Goal: Task Accomplishment & Management: Use online tool/utility

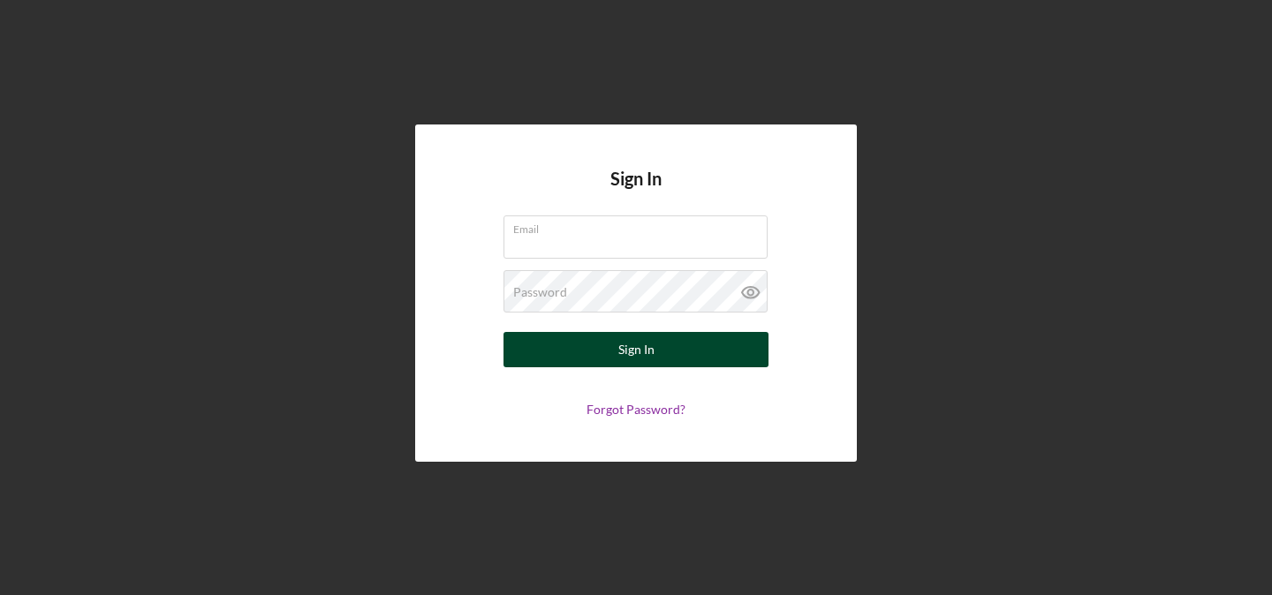
type input "[EMAIL_ADDRESS][DOMAIN_NAME]"
click at [612, 356] on button "Sign In" at bounding box center [635, 349] width 265 height 35
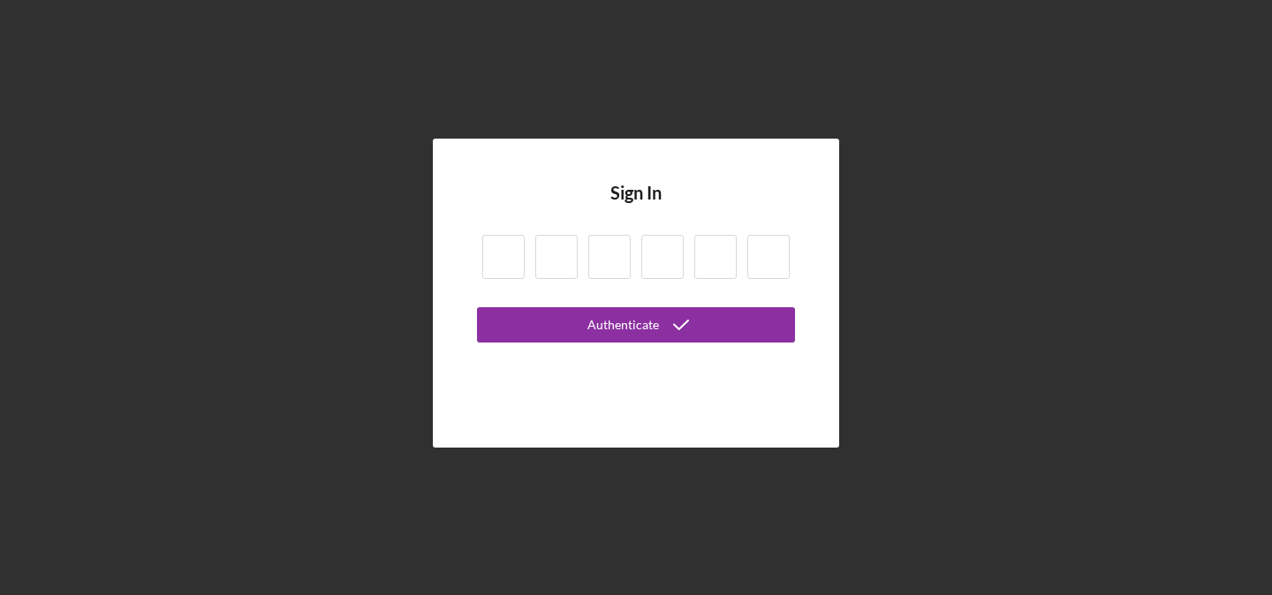
click at [501, 258] on input at bounding box center [503, 257] width 42 height 44
type input "9"
type input "8"
type input "6"
type input "4"
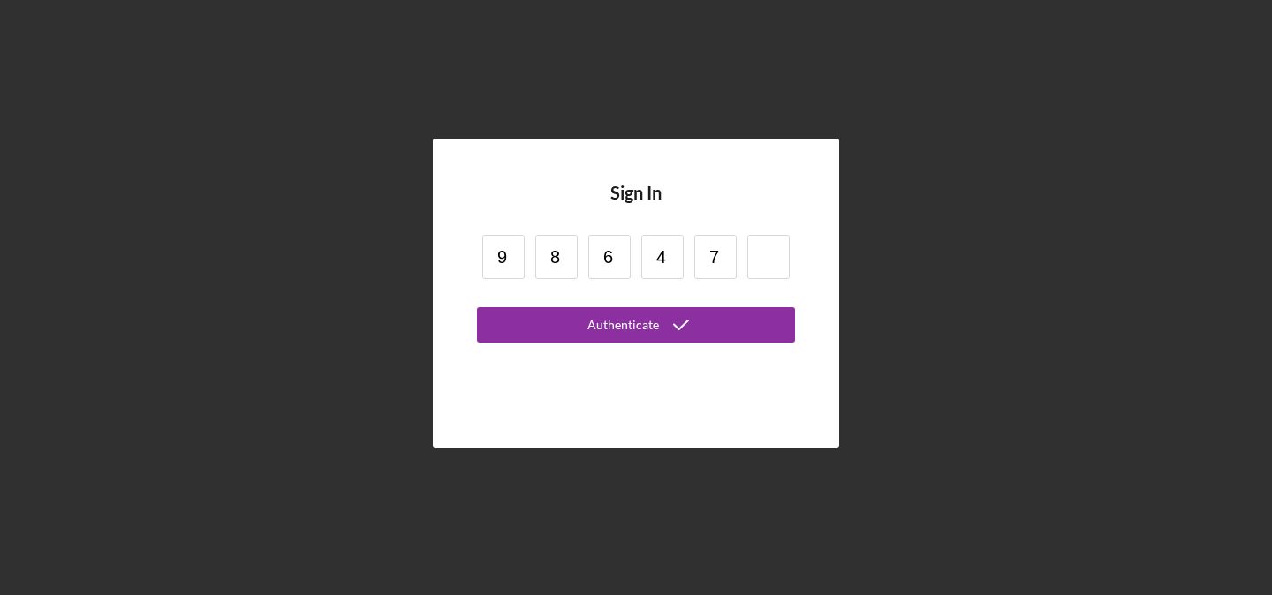
type input "7"
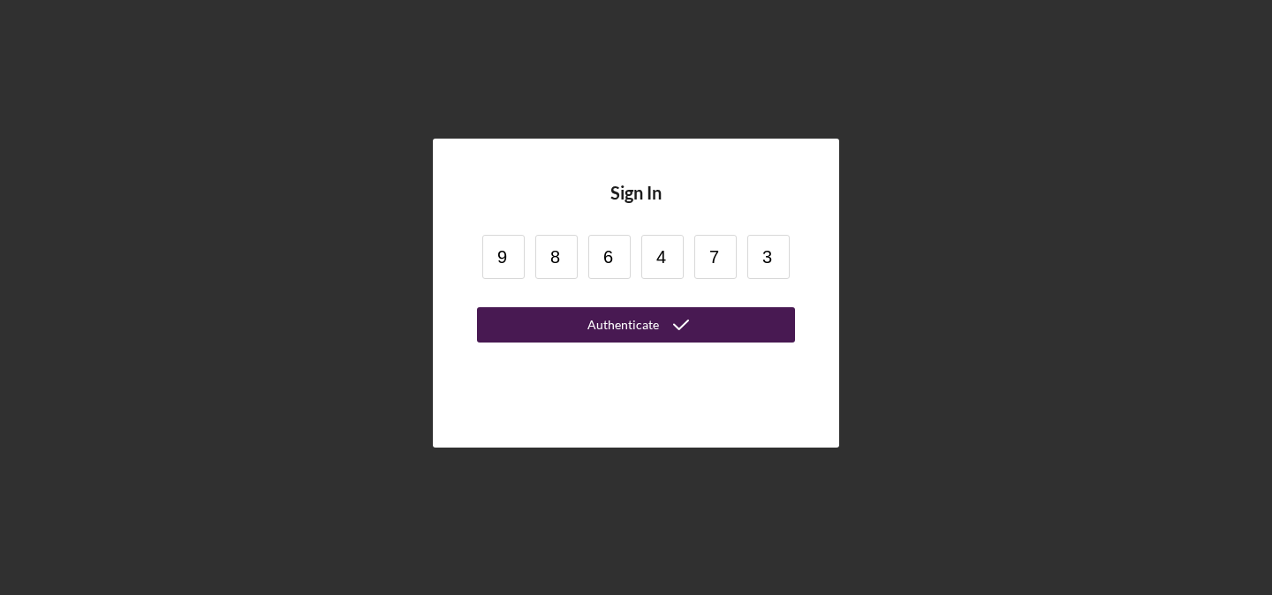
type input "3"
click at [604, 330] on div "Authenticate" at bounding box center [623, 324] width 72 height 35
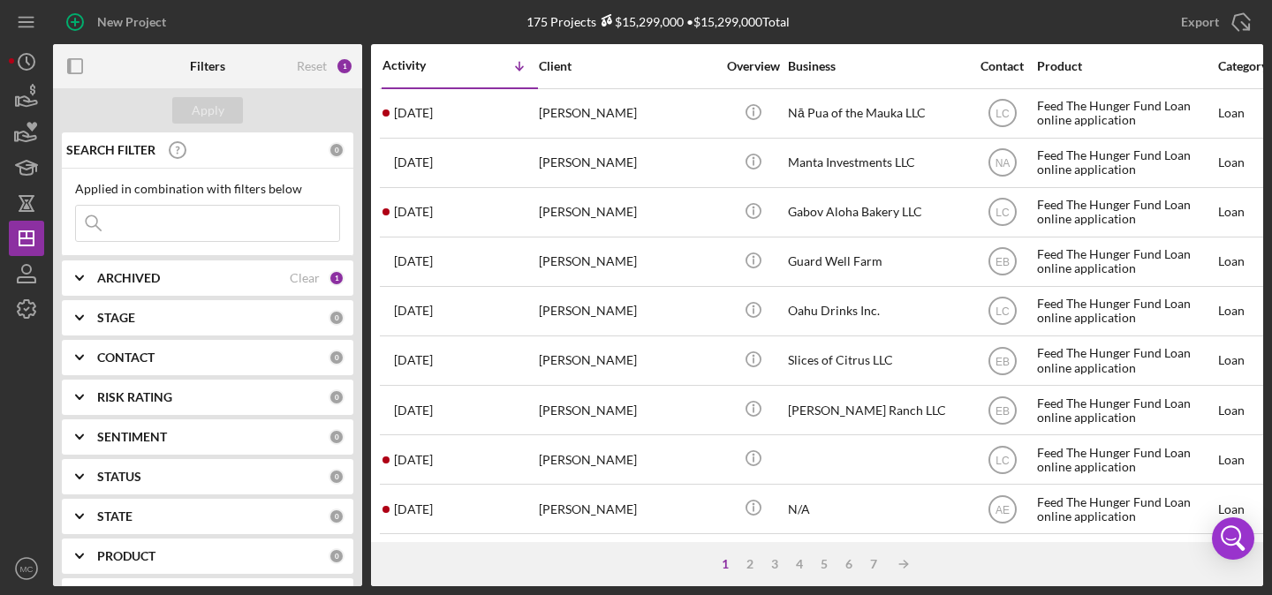
click at [238, 279] on div "ARCHIVED" at bounding box center [193, 278] width 193 height 14
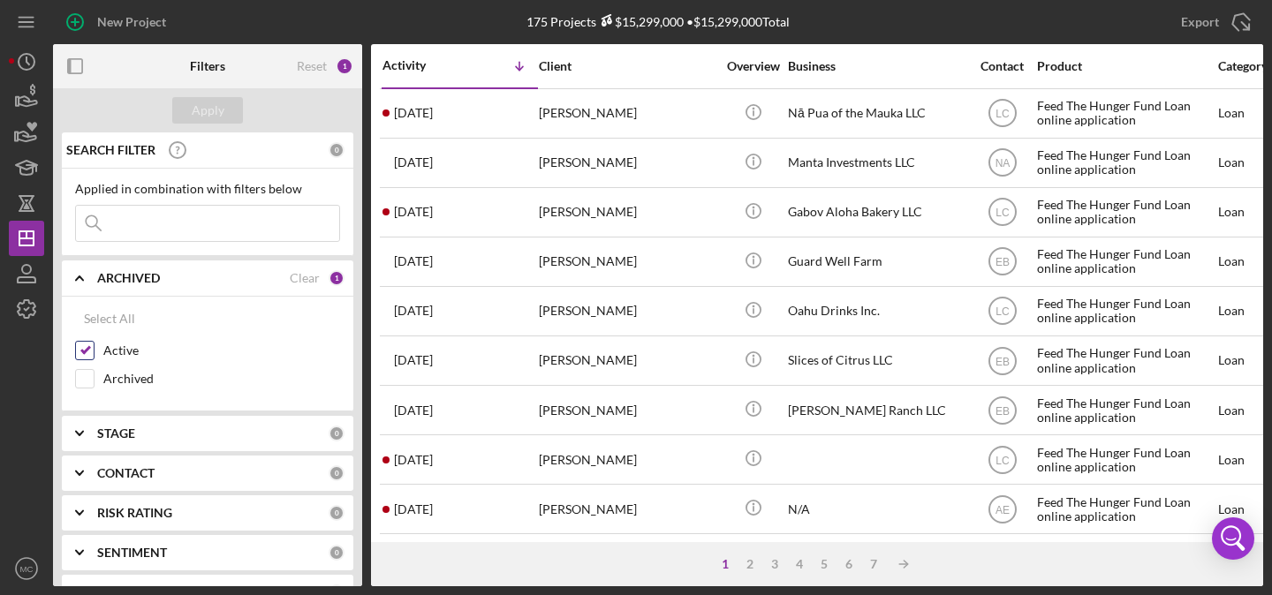
click at [84, 344] on input "Active" at bounding box center [85, 351] width 18 height 18
checkbox input "false"
click at [268, 178] on div "Applied in combination with filters below Icon/Menu Close" at bounding box center [207, 212] width 291 height 87
click at [325, 193] on div "Applied in combination with filters below" at bounding box center [207, 189] width 265 height 14
click at [170, 463] on div "CONTACT 0" at bounding box center [220, 473] width 247 height 35
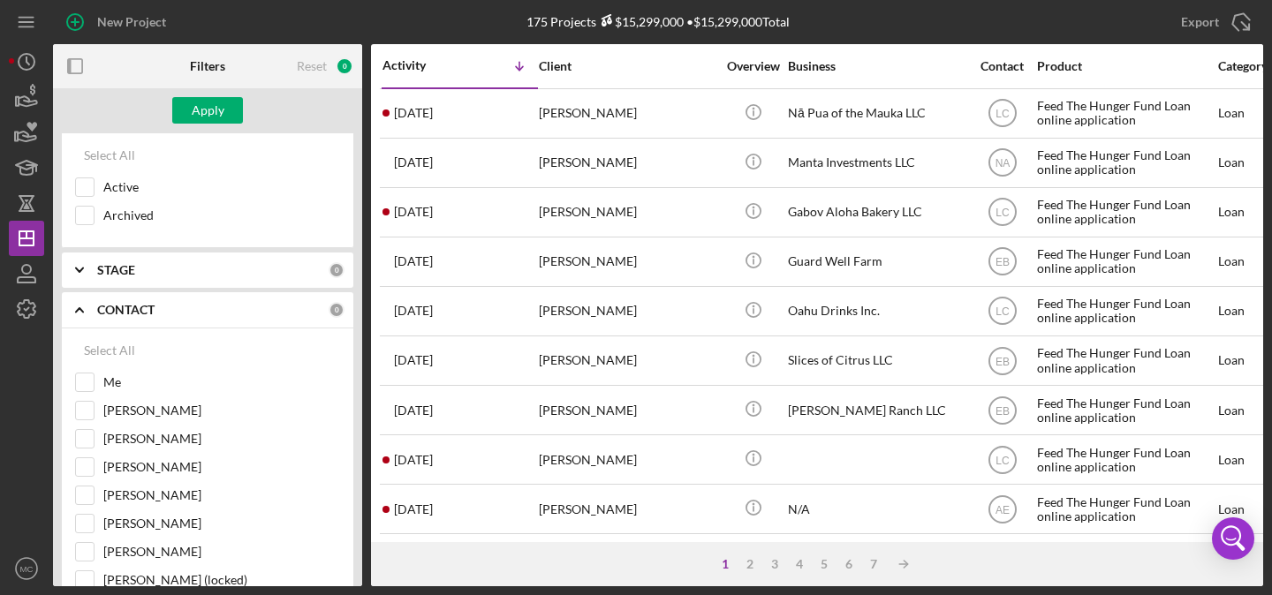
scroll to position [181, 0]
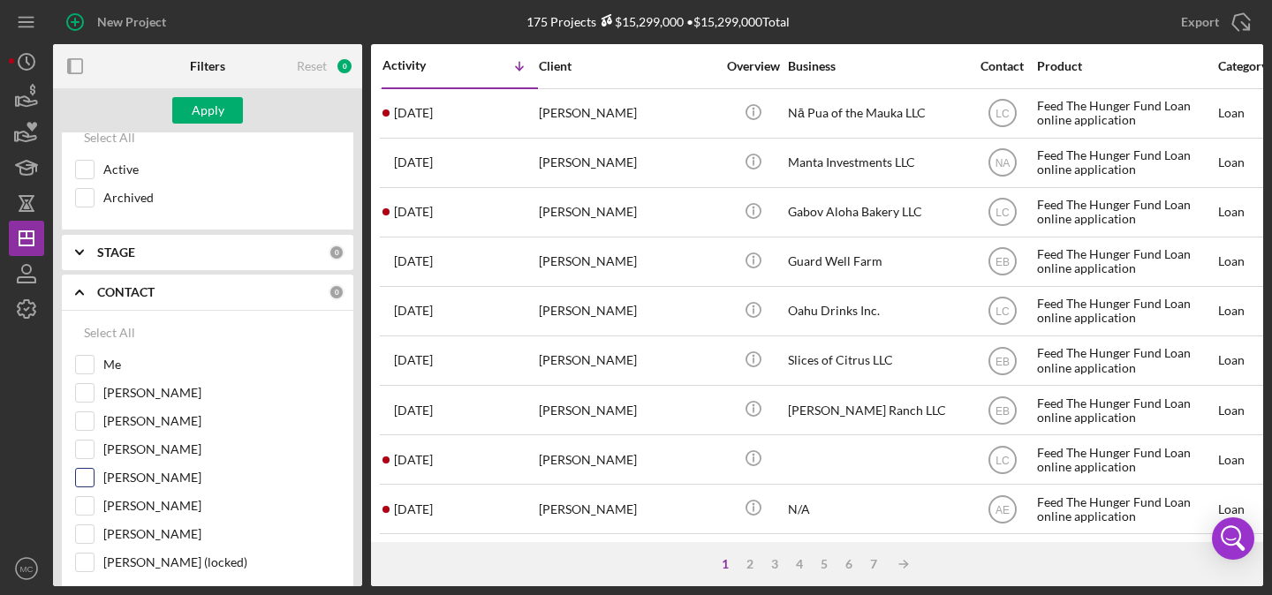
click at [87, 473] on input "[PERSON_NAME]" at bounding box center [85, 478] width 18 height 18
checkbox input "true"
click at [217, 99] on div "Apply" at bounding box center [208, 110] width 33 height 26
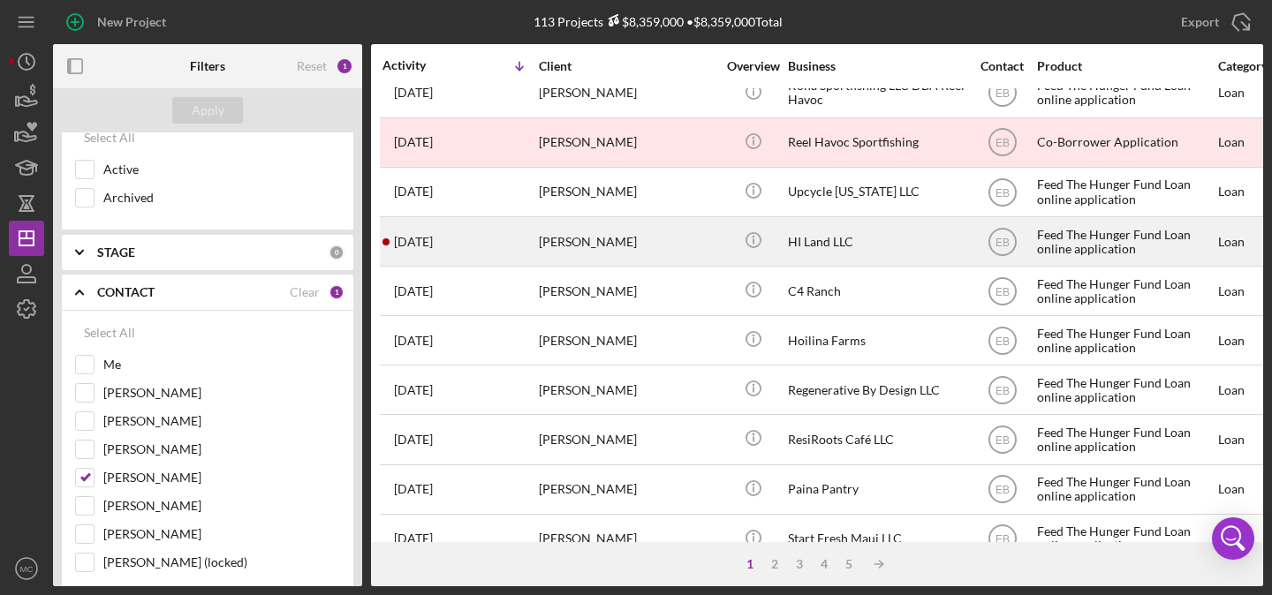
scroll to position [188, 0]
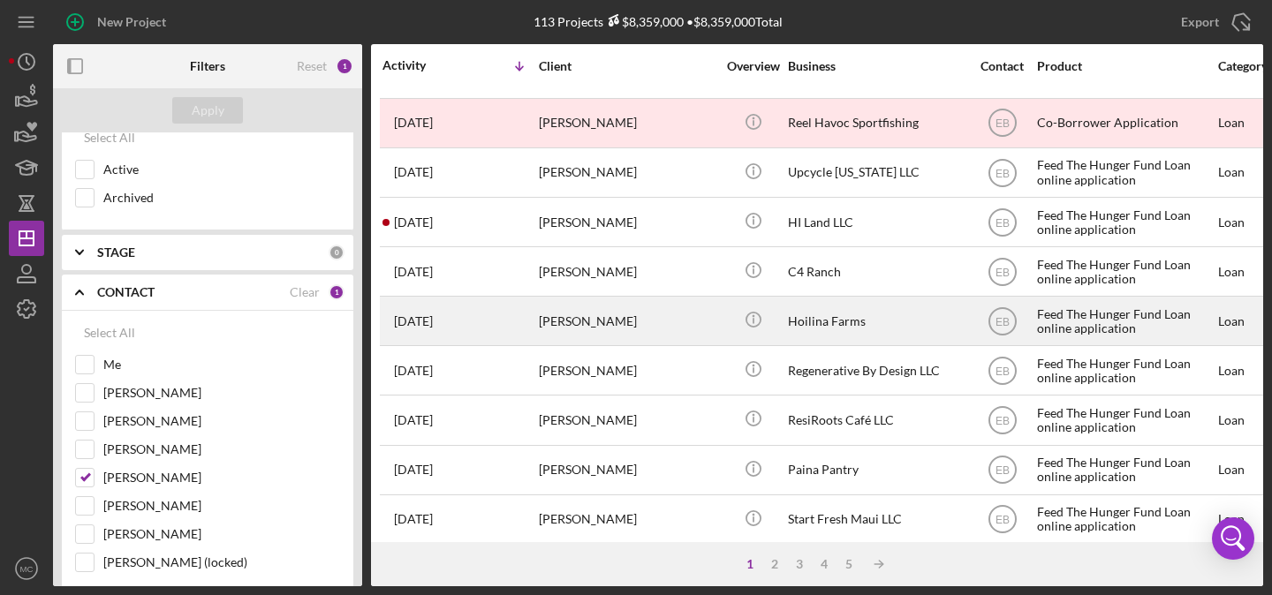
click at [684, 318] on div "[PERSON_NAME]" at bounding box center [627, 321] width 177 height 47
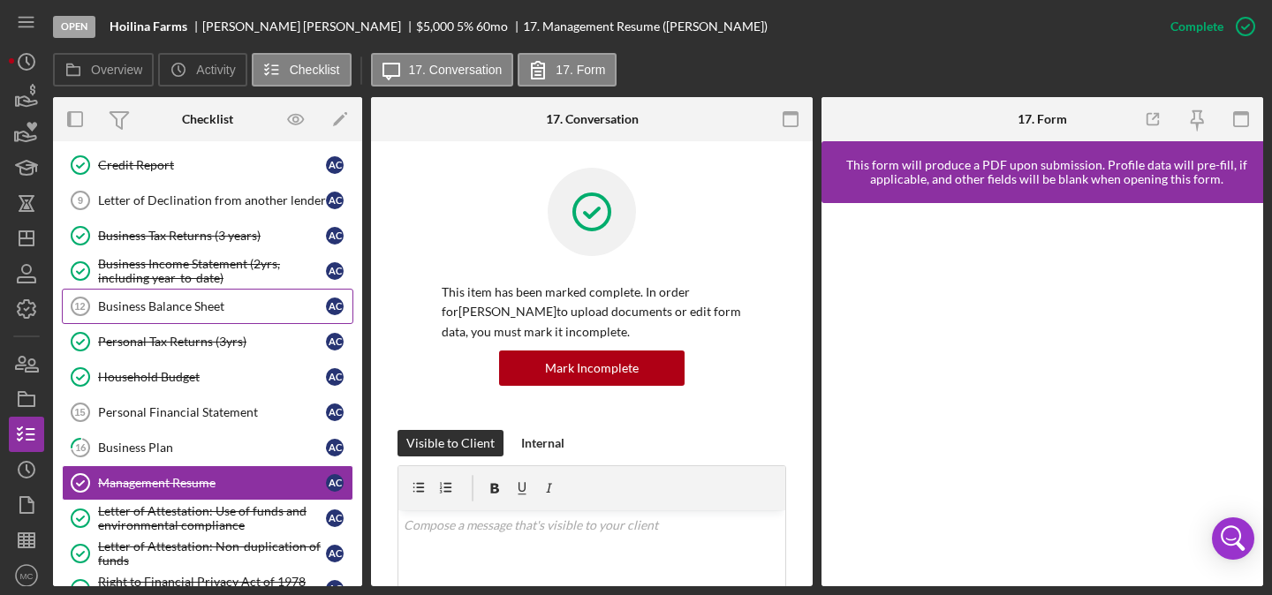
scroll to position [88, 0]
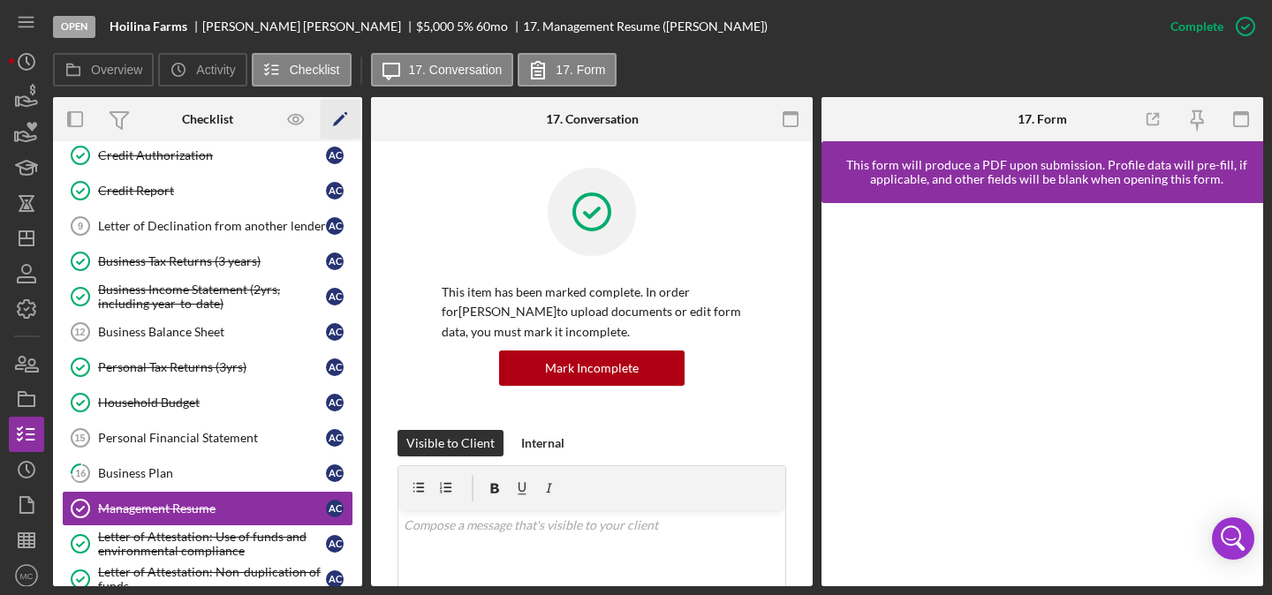
click at [338, 120] on polygon "button" at bounding box center [339, 121] width 12 height 12
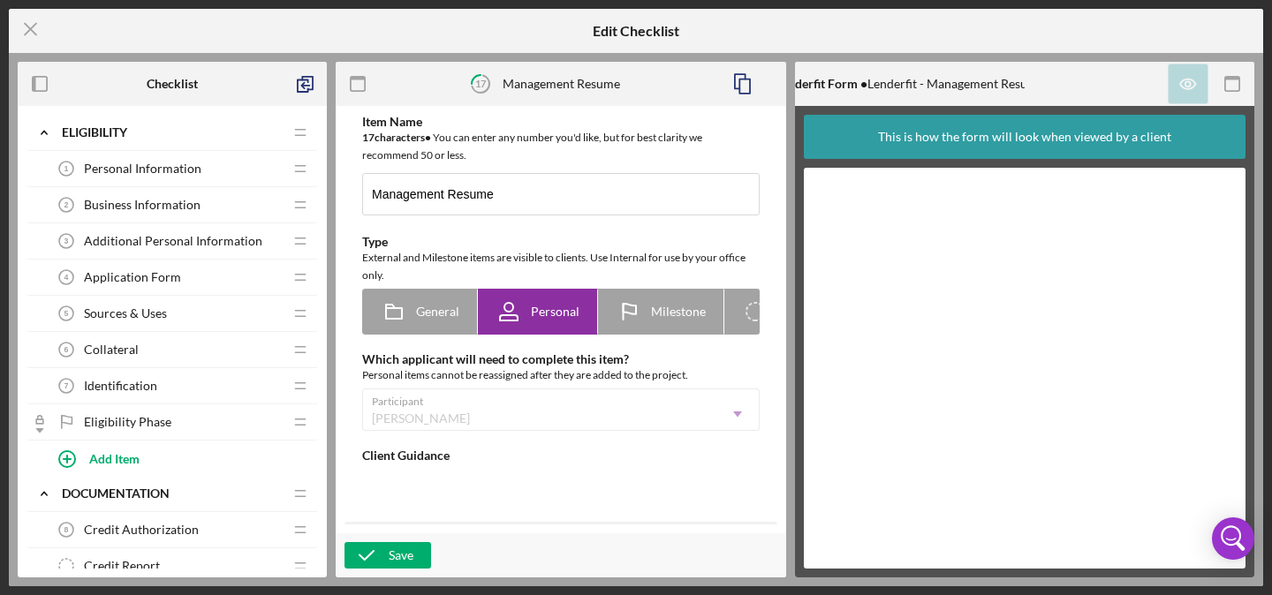
type textarea "<div>We want to learn more about your job history! If you have a resume, please…"
type textarea "<div>Thanks for sending!</div>"
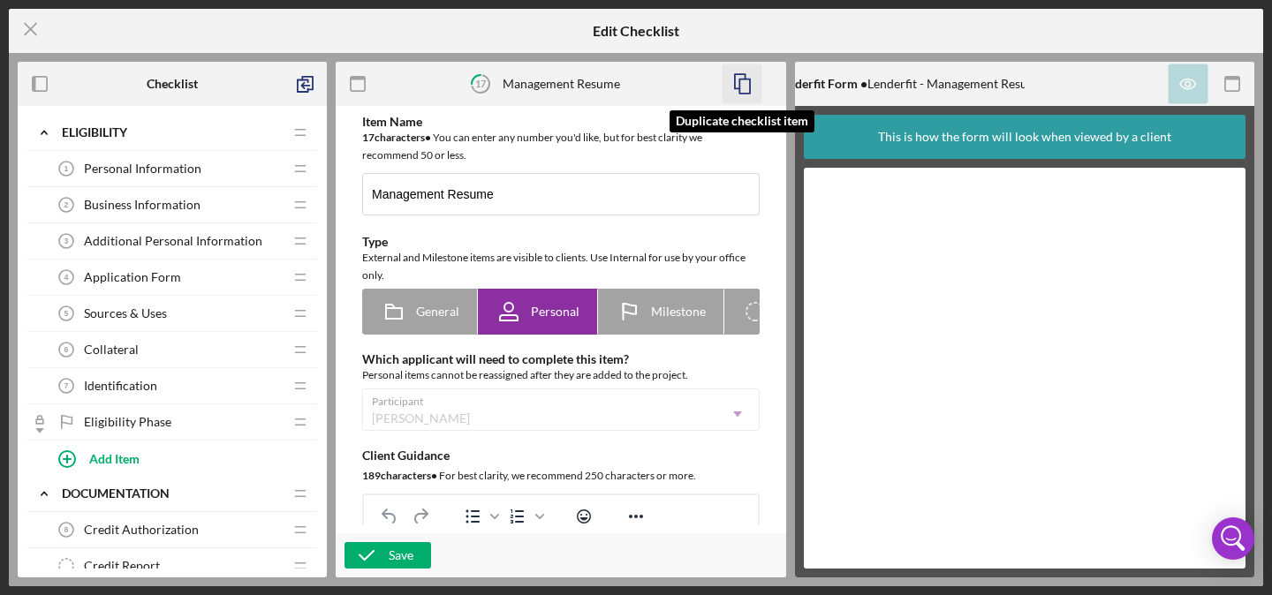
click at [745, 77] on polyline "button" at bounding box center [740, 81] width 11 height 14
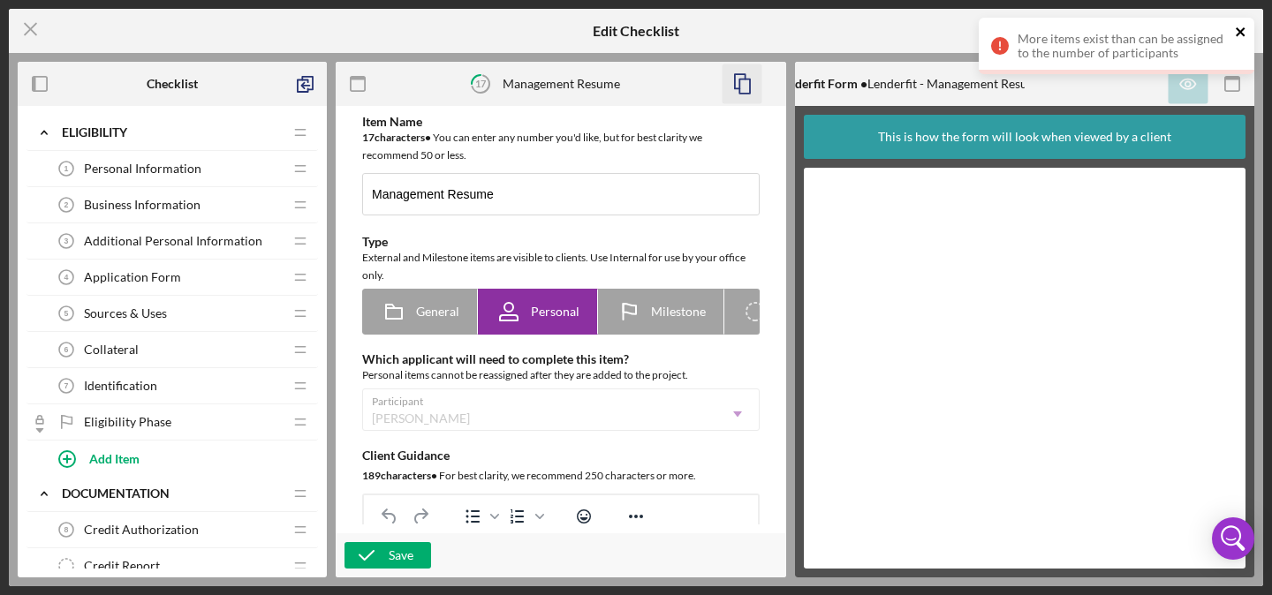
click at [1239, 27] on icon "close" at bounding box center [1241, 32] width 12 height 14
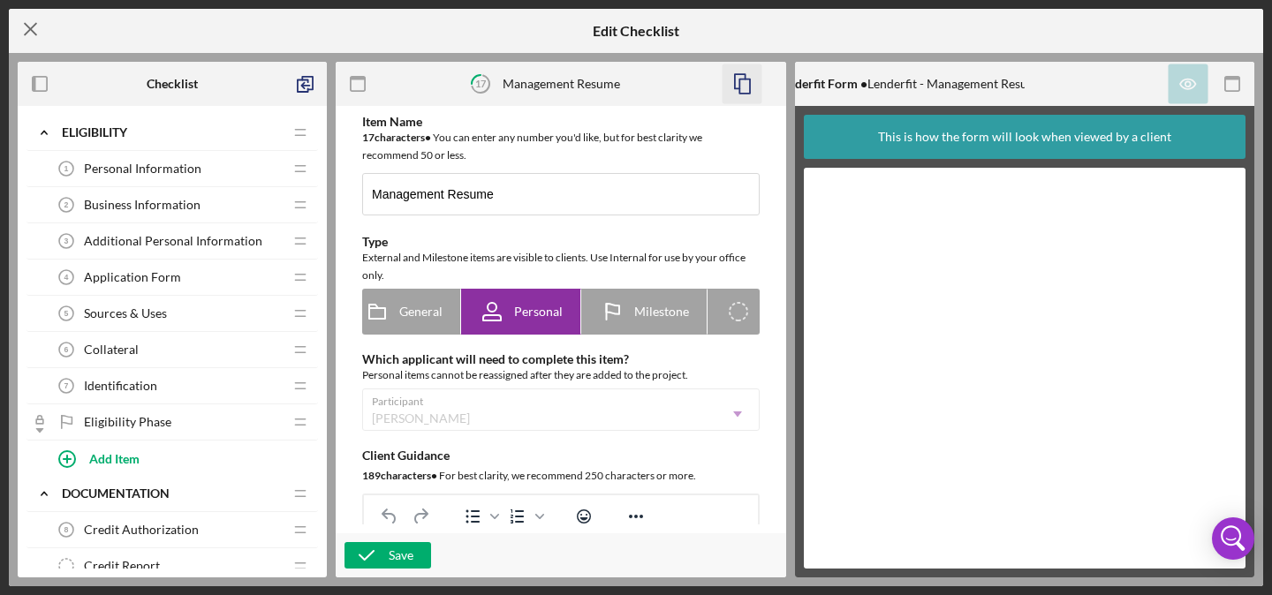
click at [26, 26] on line at bounding box center [30, 29] width 11 height 11
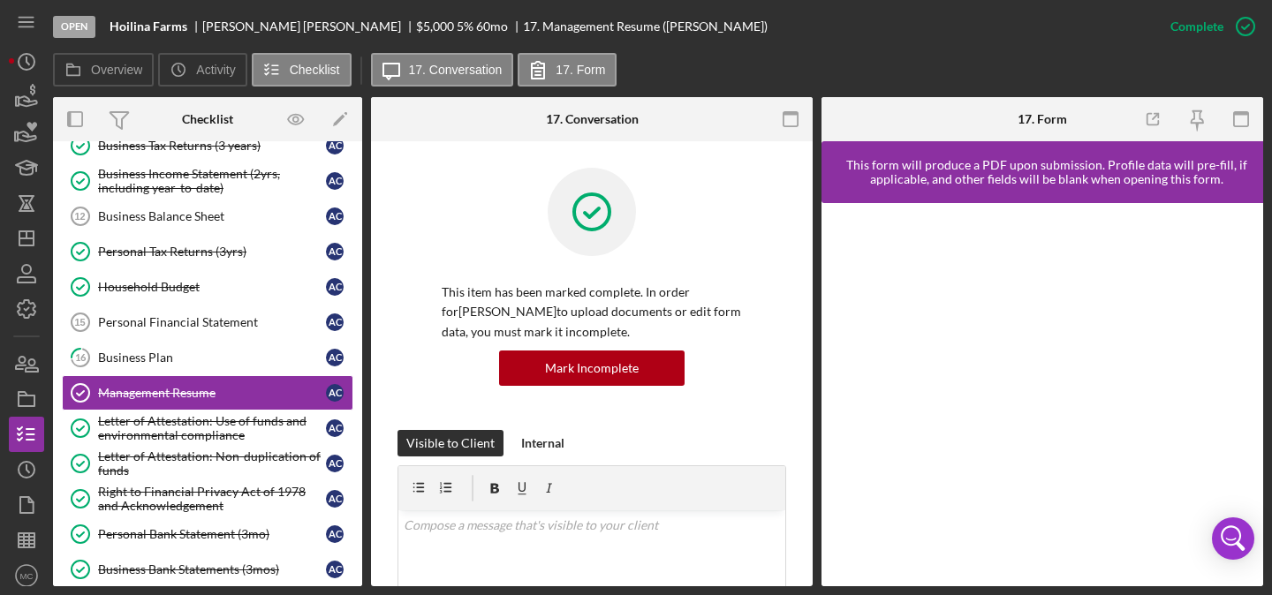
scroll to position [233, 0]
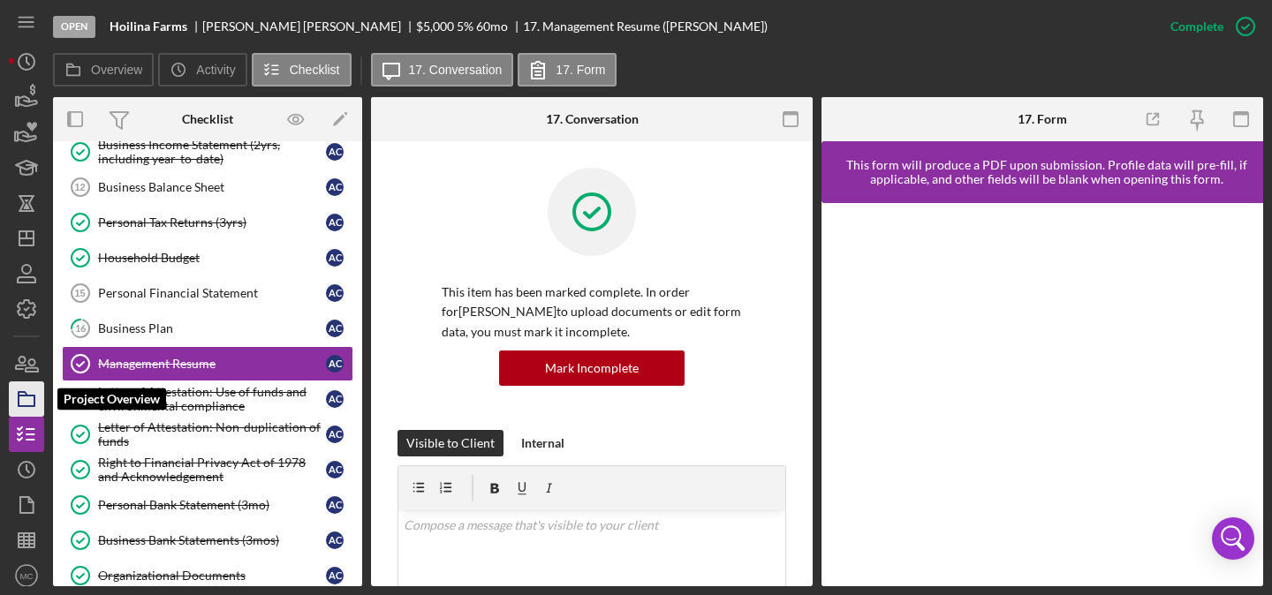
click at [33, 401] on icon "button" at bounding box center [26, 399] width 44 height 44
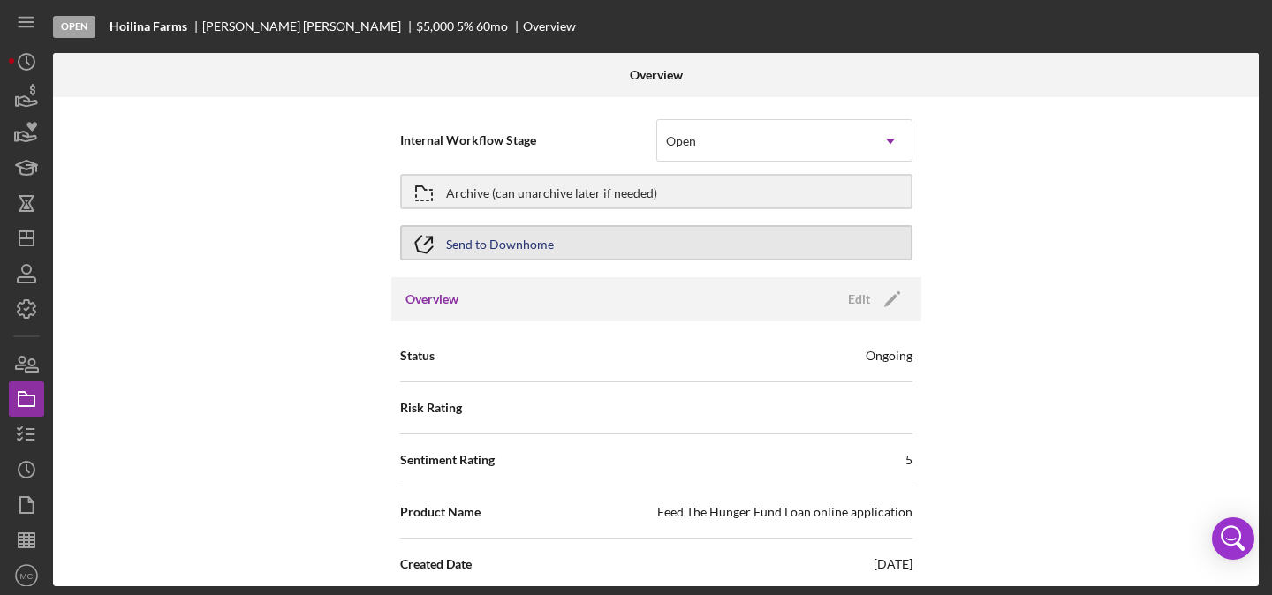
click at [451, 236] on div "Send to Downhome" at bounding box center [500, 243] width 108 height 32
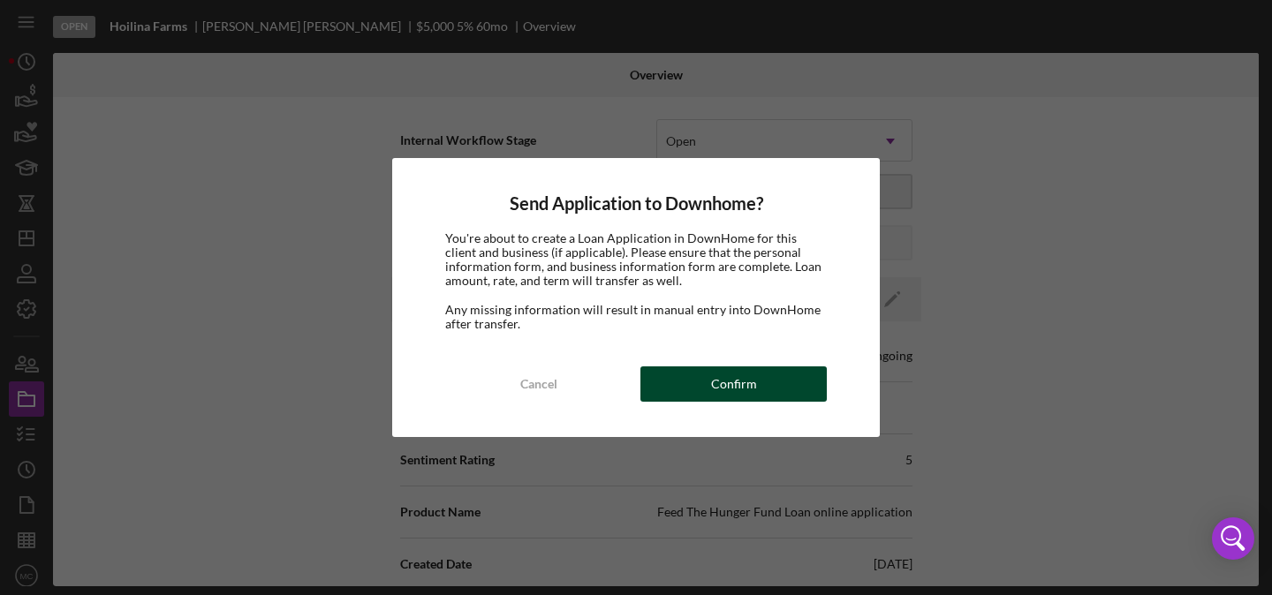
click at [724, 378] on div "Confirm" at bounding box center [734, 384] width 46 height 35
